Goal: Understand process/instructions

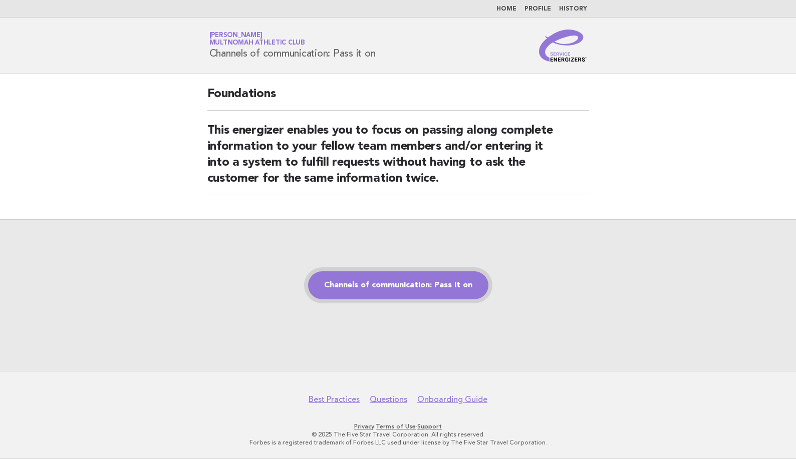
drag, startPoint x: 406, startPoint y: 293, endPoint x: 401, endPoint y: 287, distance: 7.5
click at [406, 293] on link "Channels of communication: Pass it on" at bounding box center [398, 285] width 180 height 28
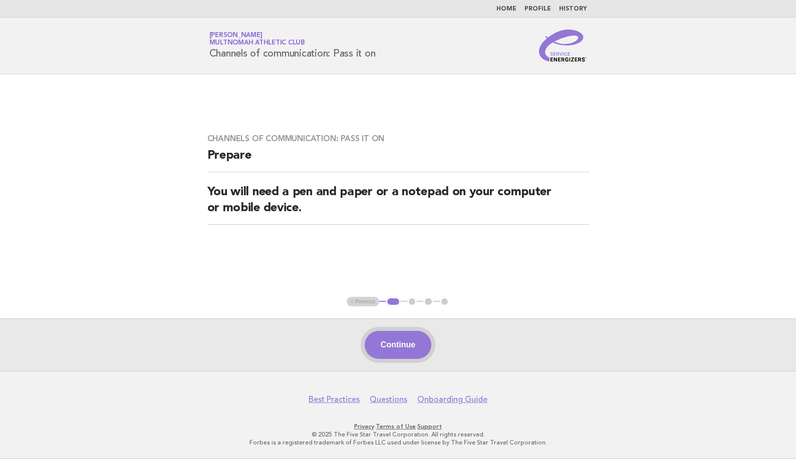
click at [413, 344] on button "Continue" at bounding box center [398, 345] width 67 height 28
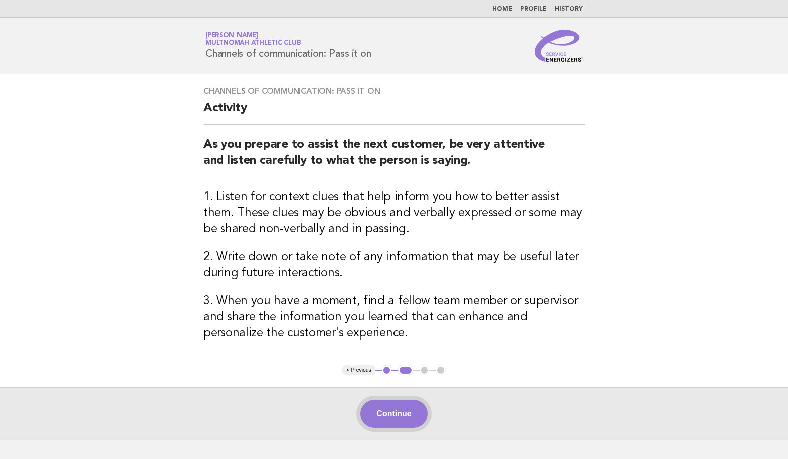
click at [395, 414] on button "Continue" at bounding box center [394, 414] width 67 height 28
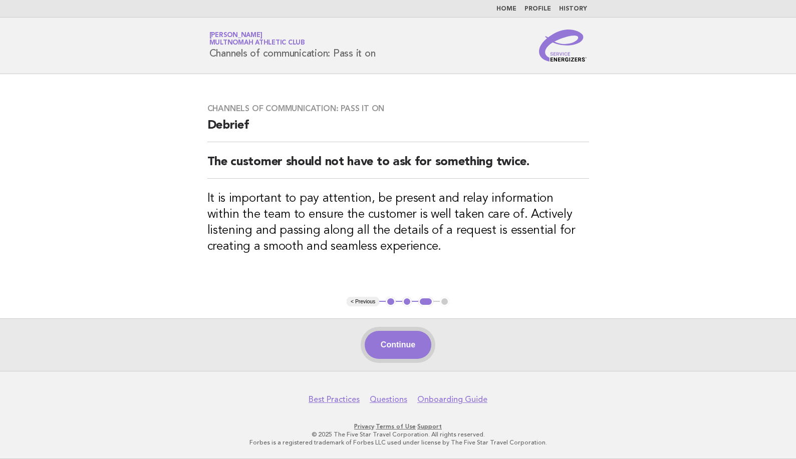
click at [417, 345] on button "Continue" at bounding box center [398, 345] width 67 height 28
